Goal: Information Seeking & Learning: Learn about a topic

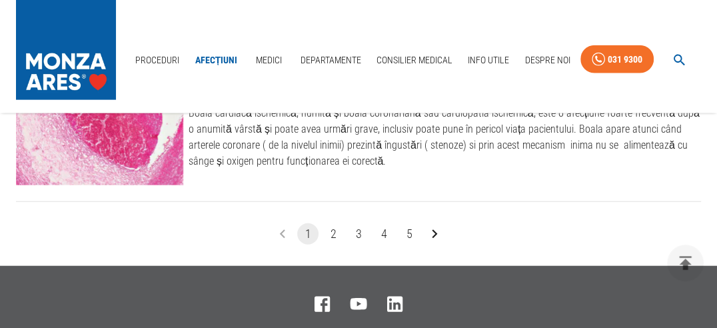
scroll to position [1732, 0]
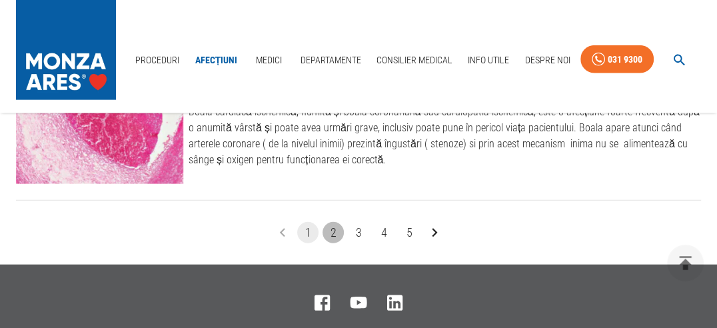
click at [332, 222] on button "2" at bounding box center [332, 232] width 21 height 21
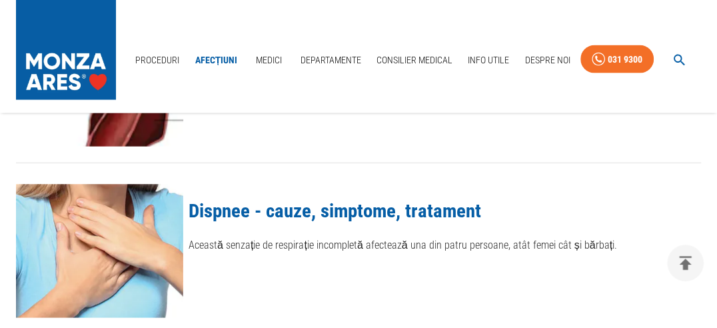
scroll to position [1665, 0]
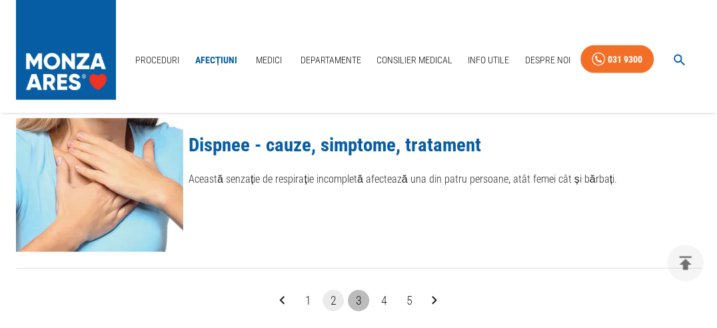
click at [358, 290] on button "3" at bounding box center [358, 300] width 21 height 21
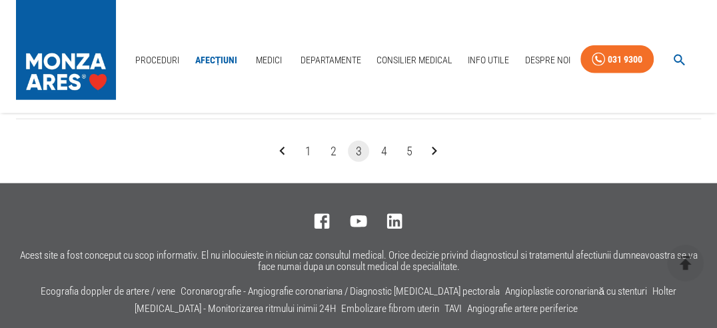
scroll to position [1799, 0]
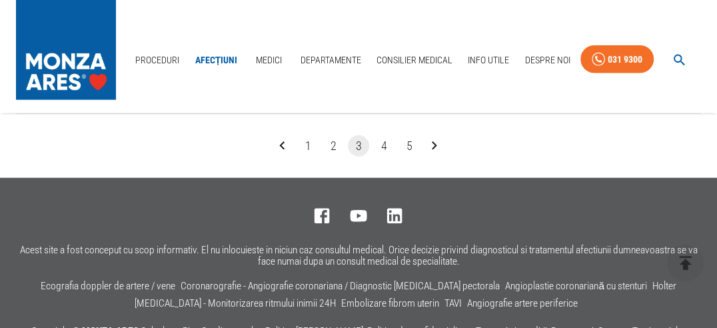
click at [384, 138] on button "4" at bounding box center [383, 145] width 21 height 21
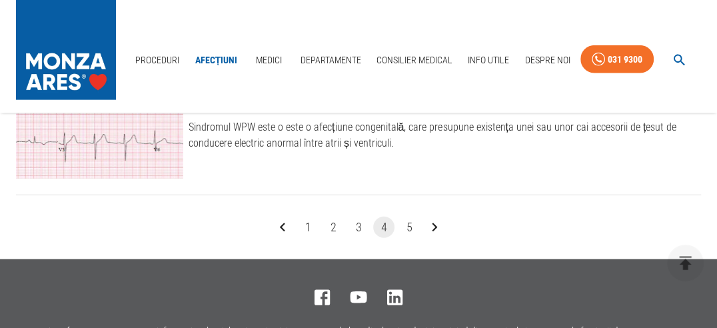
scroll to position [1732, 0]
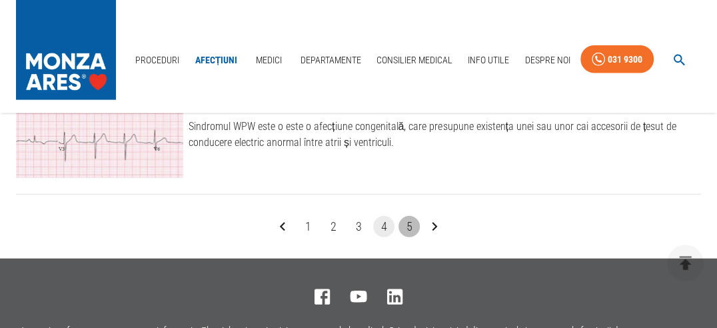
click at [408, 216] on button "5" at bounding box center [408, 226] width 21 height 21
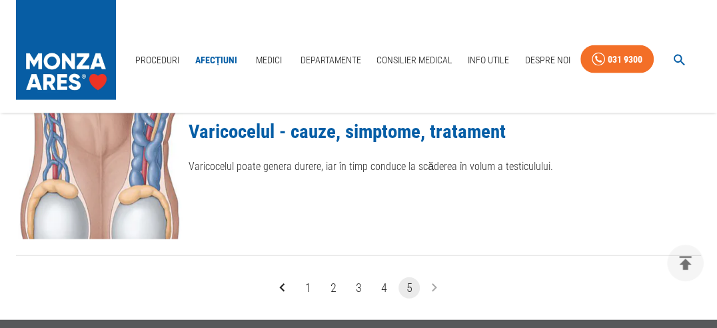
scroll to position [1665, 0]
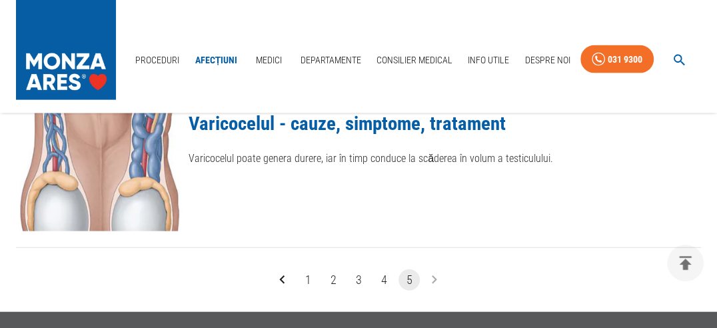
click at [434, 273] on li "pagination navigation" at bounding box center [434, 279] width 25 height 21
click at [268, 55] on link "Medici" at bounding box center [268, 60] width 43 height 27
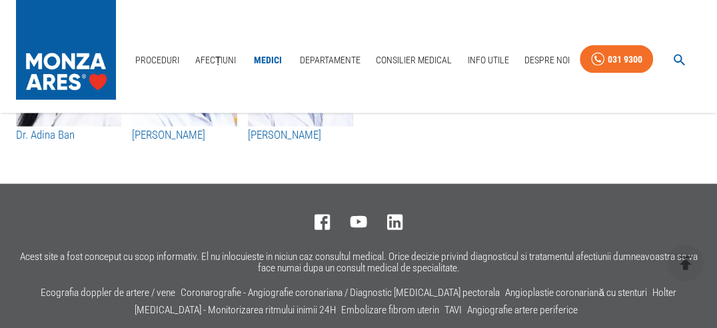
scroll to position [7195, 0]
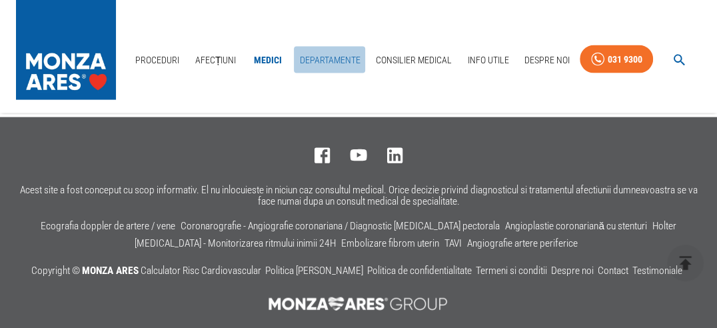
click at [331, 57] on link "Departamente" at bounding box center [329, 60] width 71 height 27
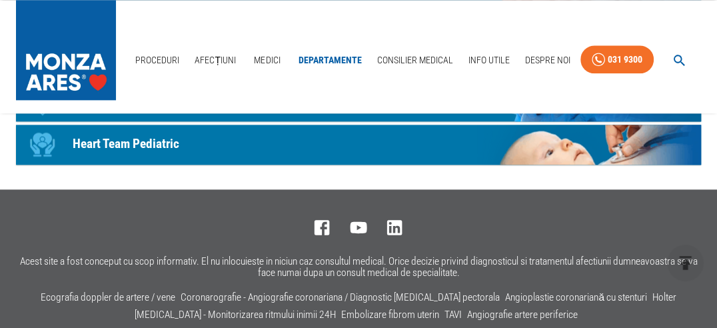
scroll to position [919, 0]
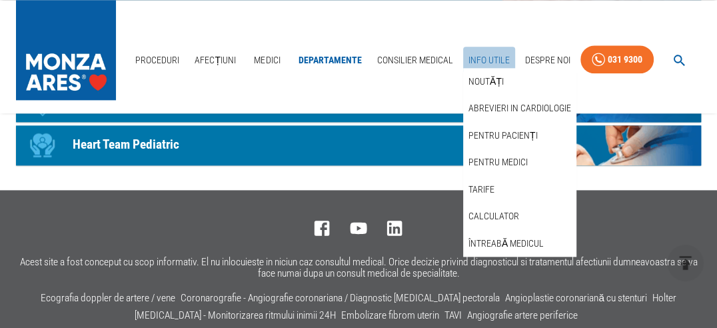
click at [494, 57] on link "Info Utile" at bounding box center [489, 60] width 52 height 27
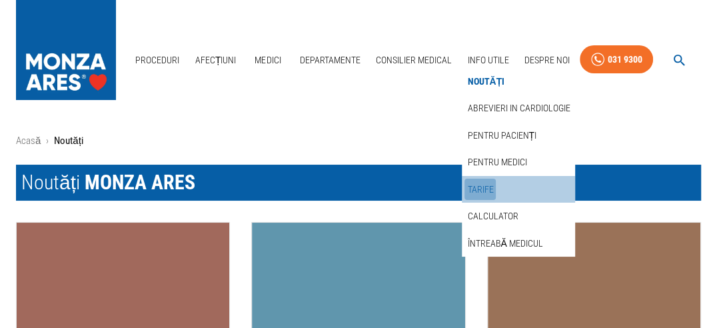
click at [484, 188] on link "Tarife" at bounding box center [479, 190] width 31 height 22
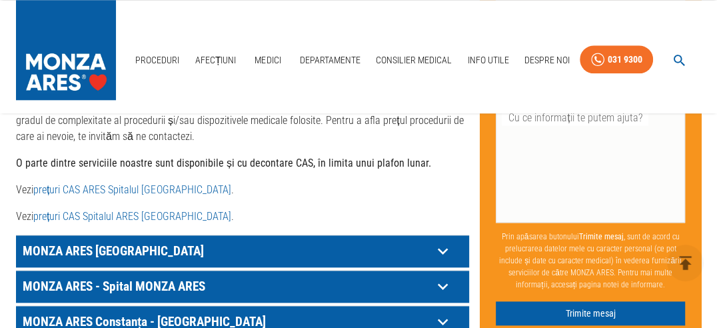
scroll to position [799, 0]
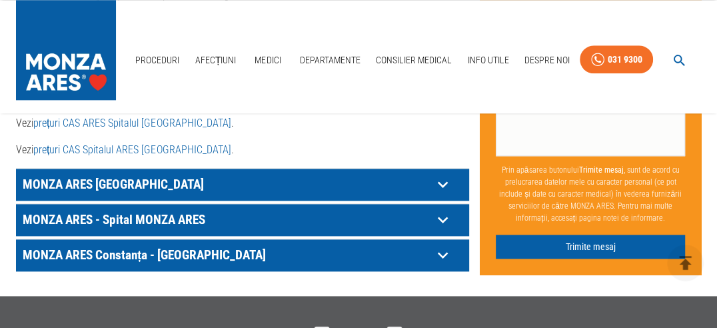
click at [440, 183] on icon at bounding box center [443, 184] width 10 height 7
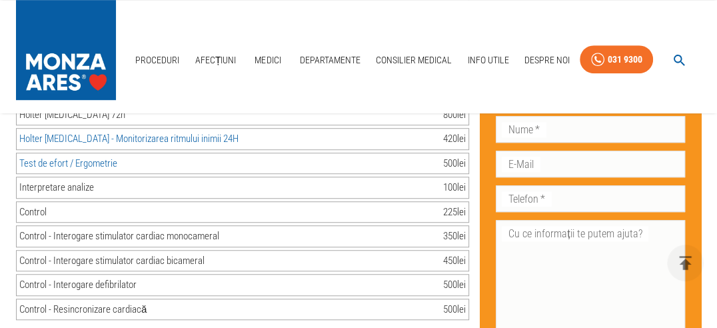
scroll to position [3264, 0]
